Goal: Information Seeking & Learning: Learn about a topic

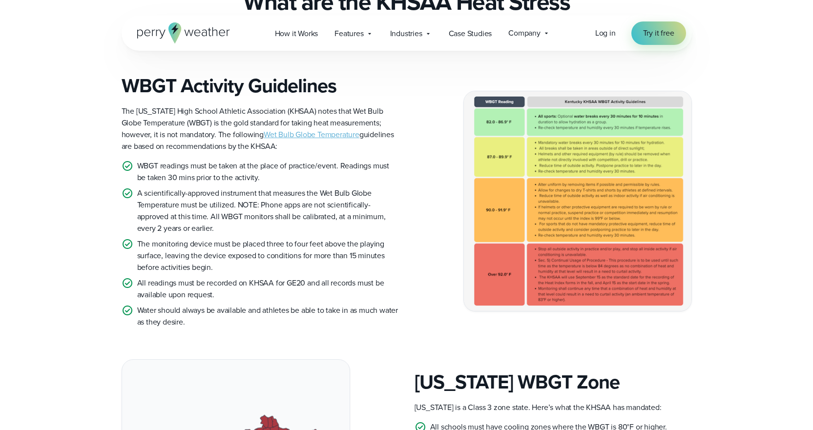
scroll to position [244, 0]
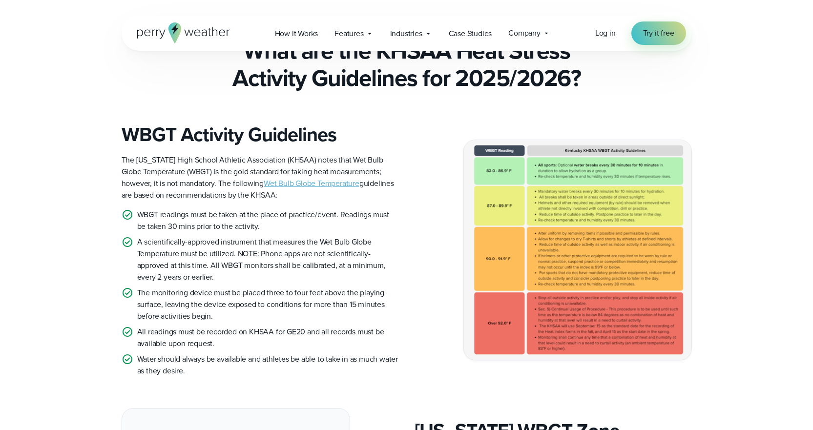
click at [273, 187] on link "Wet Bulb Globe Temperature" at bounding box center [312, 183] width 96 height 11
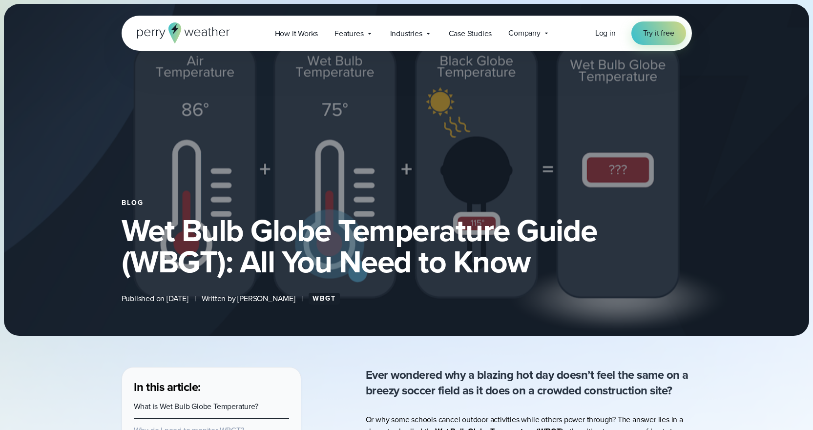
select select "***"
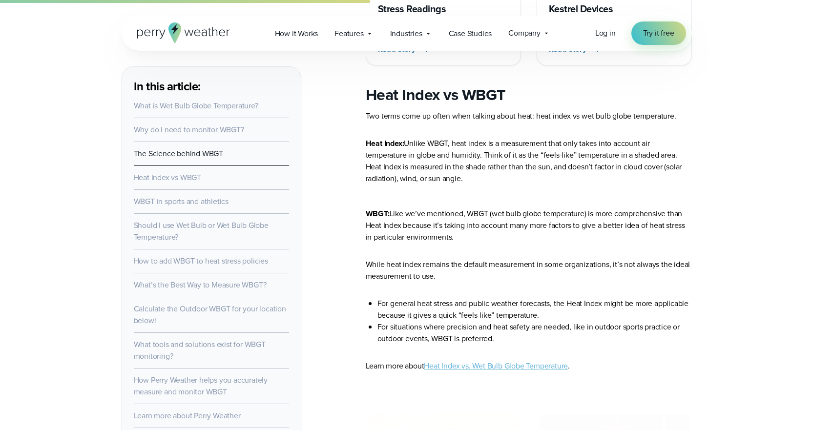
scroll to position [1855, 0]
